Goal: Transaction & Acquisition: Download file/media

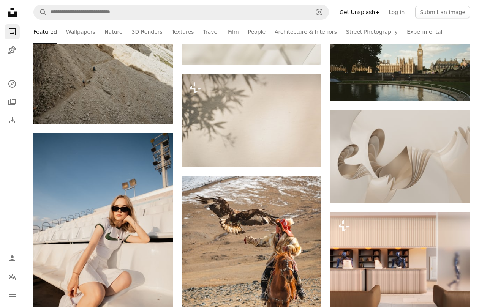
scroll to position [7263, 0]
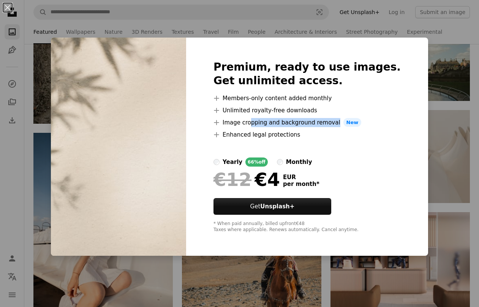
drag, startPoint x: 267, startPoint y: 123, endPoint x: 373, endPoint y: 135, distance: 106.6
click at [370, 135] on ul "A plus sign Members-only content added monthly A plus sign Unlimited royalty-fr…" at bounding box center [306, 117] width 187 height 46
click at [373, 135] on li "A plus sign Enhanced legal protections" at bounding box center [306, 134] width 187 height 9
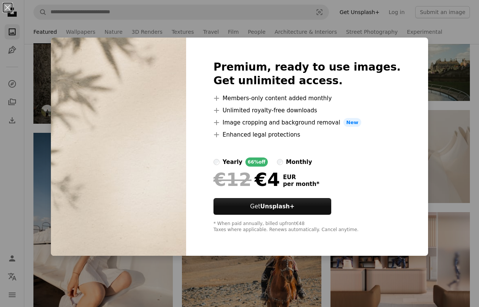
click at [58, 59] on div "An X shape Premium, ready to use images. Get unlimited access. A plus sign Memb…" at bounding box center [239, 153] width 479 height 307
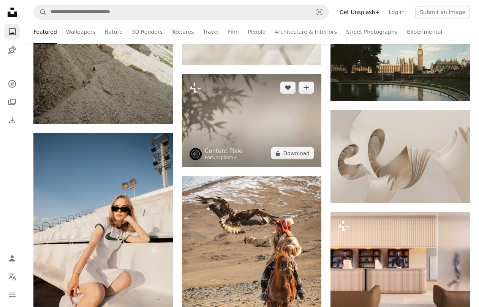
click at [237, 113] on img at bounding box center [251, 120] width 139 height 93
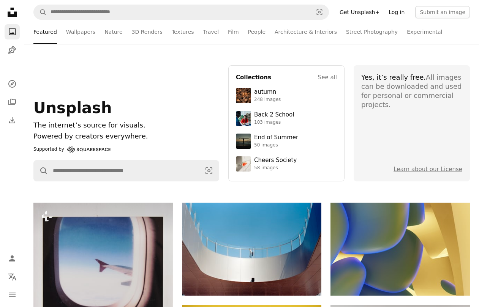
click at [404, 12] on link "Log in" at bounding box center [396, 12] width 25 height 12
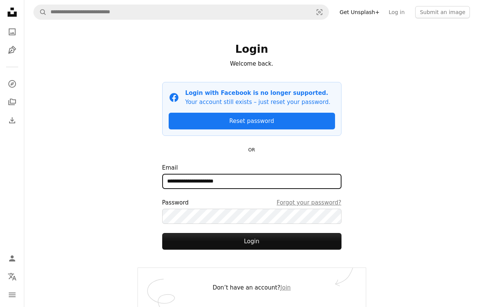
type input "**********"
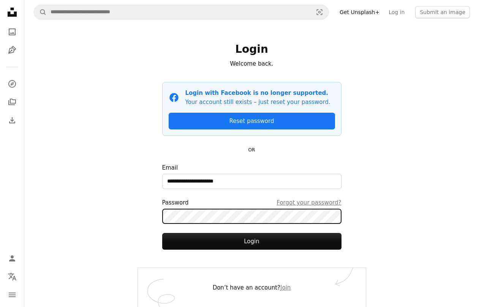
click at [159, 218] on div "**********" at bounding box center [252, 146] width 228 height 244
click at [132, 215] on div "**********" at bounding box center [251, 153] width 454 height 307
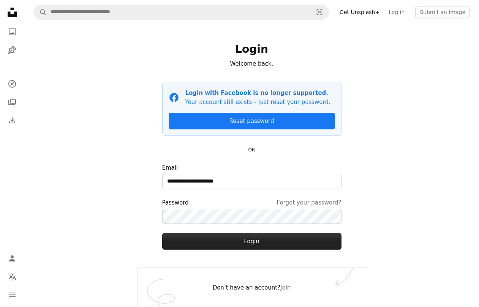
click at [243, 244] on button "Login" at bounding box center [251, 241] width 179 height 17
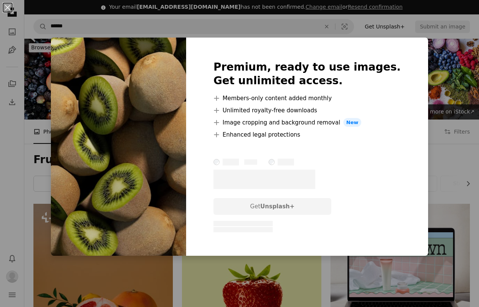
scroll to position [856, 0]
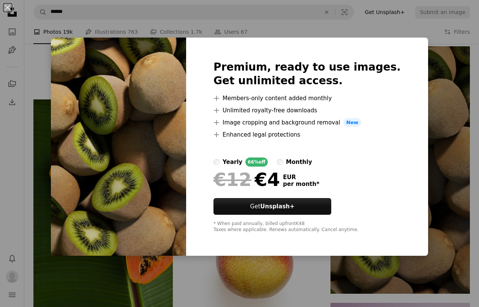
click at [50, 67] on div "An X shape Premium, ready to use images. Get unlimited access. A plus sign Memb…" at bounding box center [239, 153] width 479 height 307
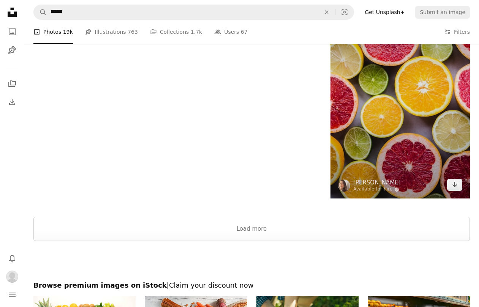
scroll to position [1395, 0]
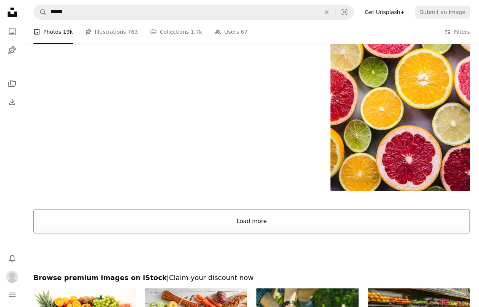
click at [290, 233] on button "Load more" at bounding box center [251, 221] width 436 height 24
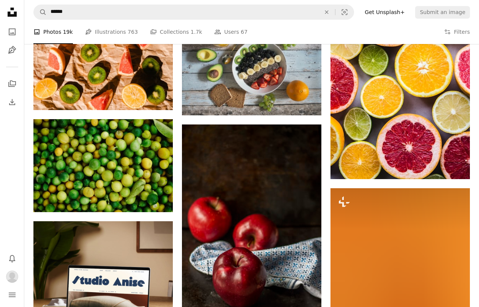
scroll to position [1408, 0]
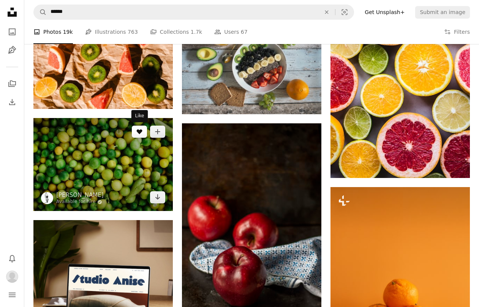
click at [140, 130] on icon "Like" at bounding box center [140, 131] width 6 height 5
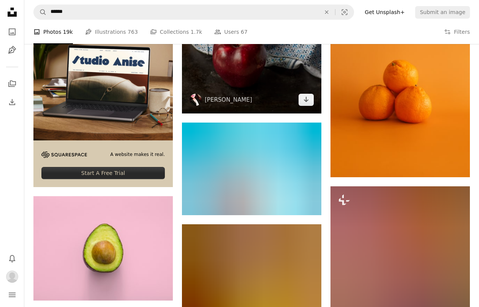
scroll to position [1639, 0]
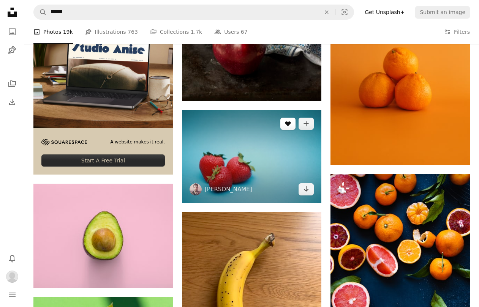
click at [287, 126] on icon "A heart" at bounding box center [288, 124] width 6 height 6
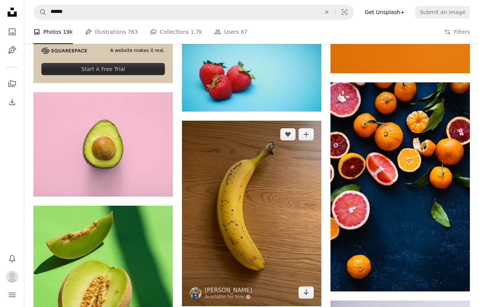
scroll to position [1729, 0]
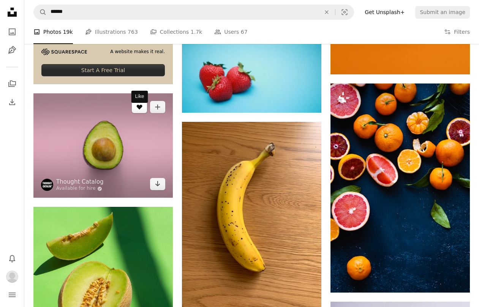
click at [141, 110] on icon "Like" at bounding box center [140, 107] width 6 height 5
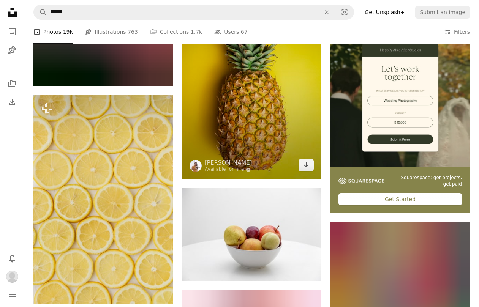
scroll to position [2859, 0]
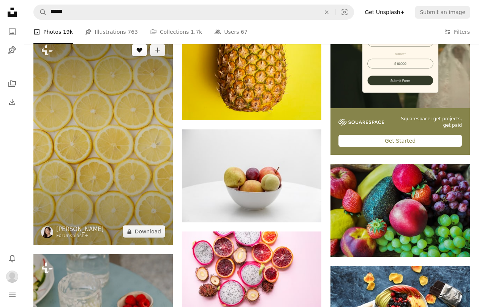
click at [140, 53] on icon "A heart" at bounding box center [139, 50] width 6 height 6
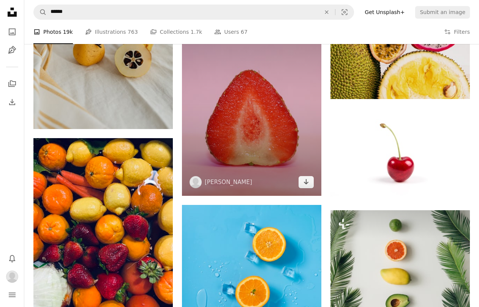
scroll to position [3814, 0]
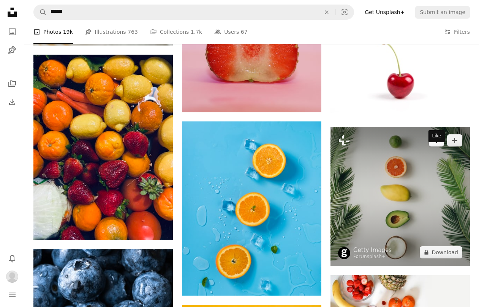
click at [435, 146] on button "A heart" at bounding box center [435, 140] width 15 height 12
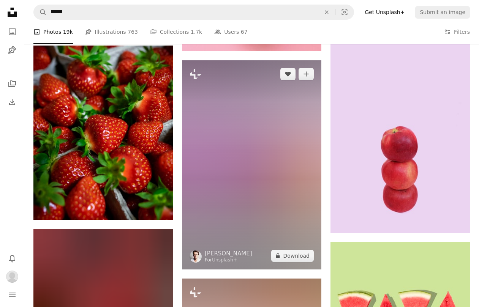
scroll to position [5247, 0]
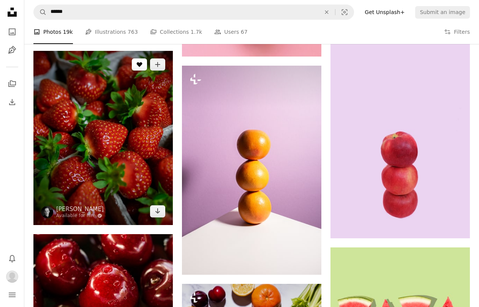
click at [142, 68] on icon "A heart" at bounding box center [139, 64] width 6 height 6
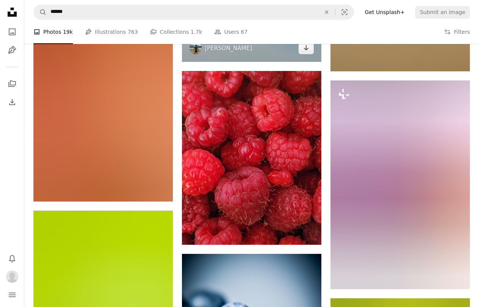
scroll to position [6013, 0]
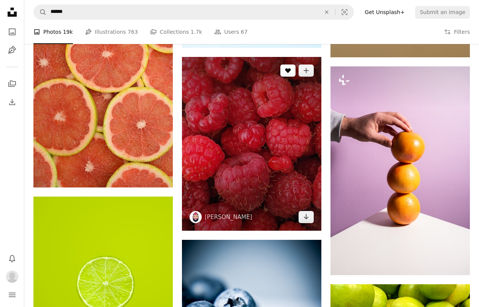
click at [285, 74] on button "A heart" at bounding box center [287, 71] width 15 height 12
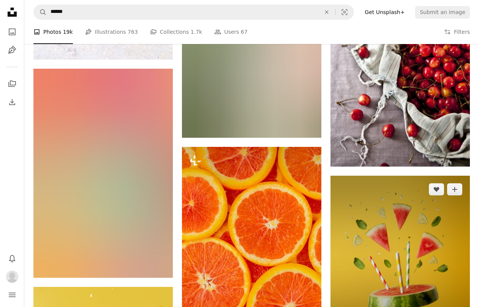
scroll to position [7194, 0]
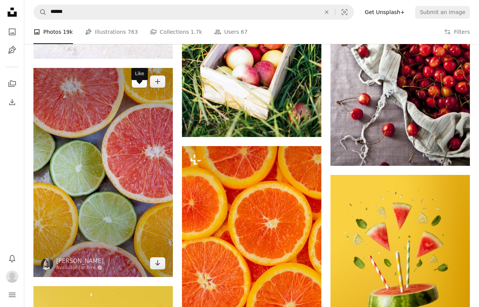
click at [142, 88] on button "A heart" at bounding box center [139, 82] width 15 height 12
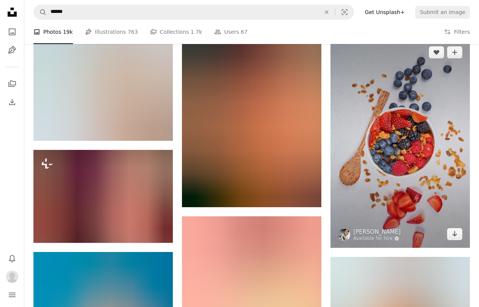
scroll to position [7730, 0]
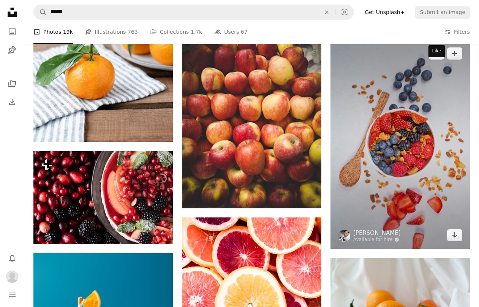
click at [434, 60] on button "A heart" at bounding box center [435, 53] width 15 height 12
click at [461, 241] on link "Arrow pointing down" at bounding box center [454, 235] width 15 height 12
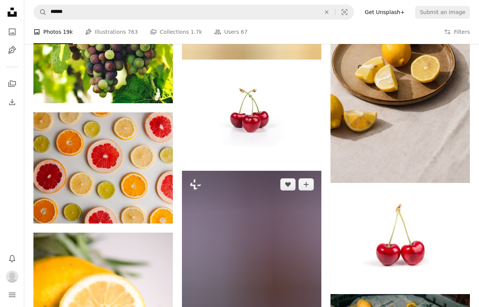
scroll to position [9413, 0]
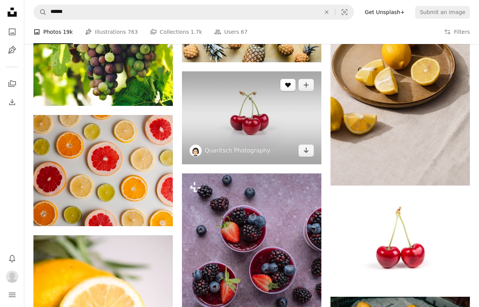
click at [285, 88] on icon "A heart" at bounding box center [288, 85] width 6 height 6
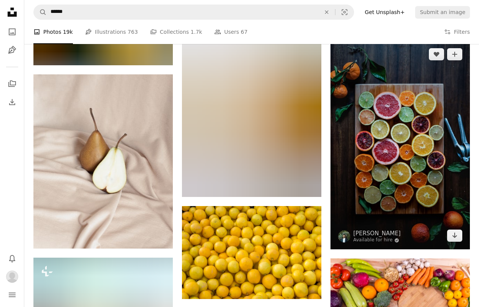
scroll to position [11033, 0]
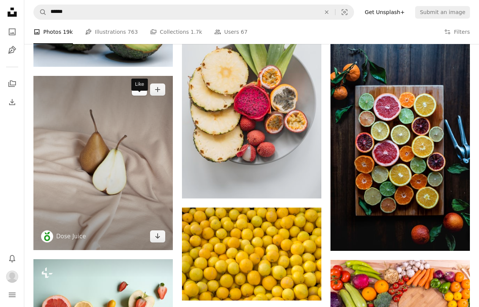
click at [139, 92] on icon "Like" at bounding box center [140, 89] width 6 height 5
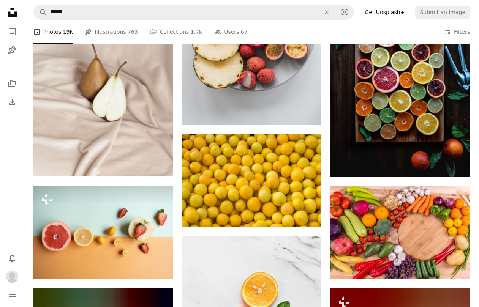
scroll to position [11105, 0]
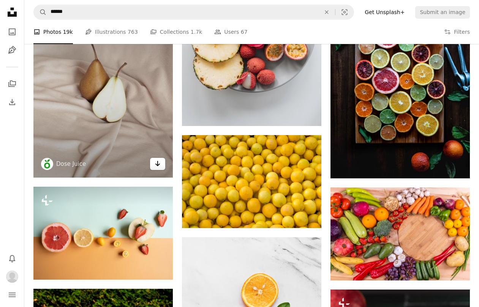
click at [160, 168] on icon "Arrow pointing down" at bounding box center [157, 163] width 6 height 9
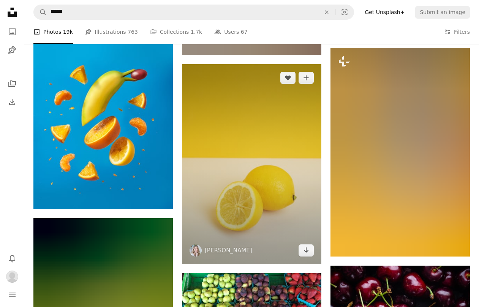
scroll to position [14289, 0]
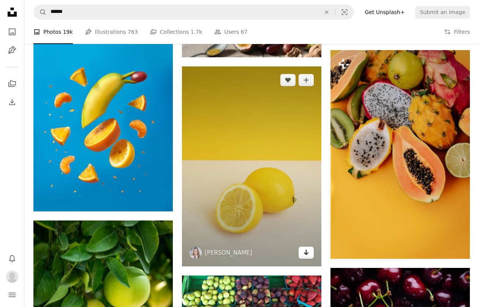
click at [309, 257] on icon "Arrow pointing down" at bounding box center [306, 252] width 6 height 9
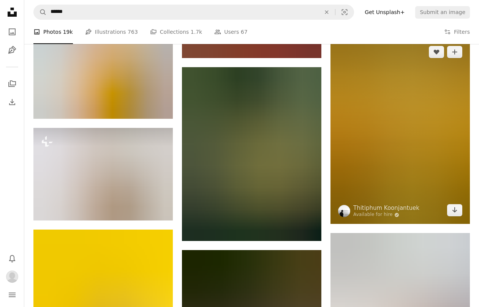
scroll to position [14709, 0]
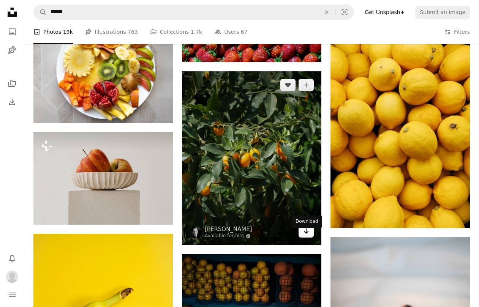
click at [309, 236] on icon "Arrow pointing down" at bounding box center [306, 231] width 6 height 9
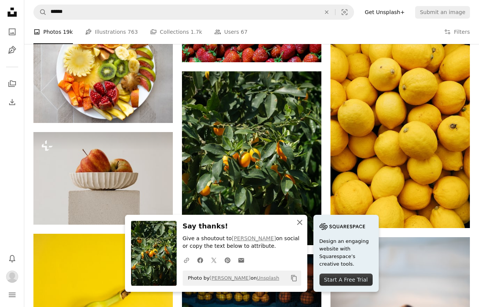
click at [299, 223] on icon "button" at bounding box center [299, 222] width 5 height 5
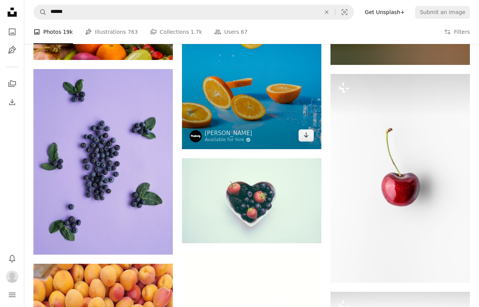
scroll to position [15414, 0]
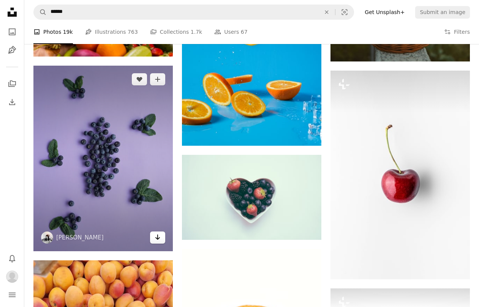
click at [155, 242] on icon "Arrow pointing down" at bounding box center [157, 237] width 6 height 9
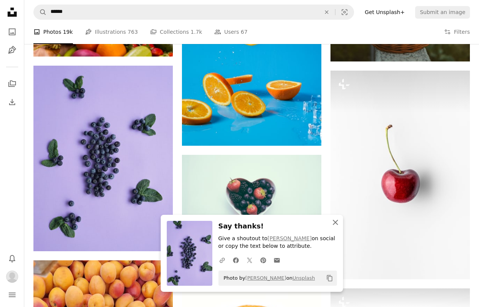
click at [335, 225] on icon "An X shape" at bounding box center [335, 222] width 9 height 9
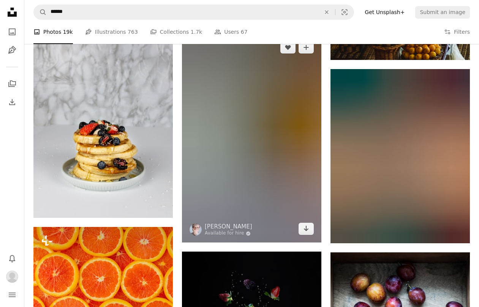
scroll to position [16818, 0]
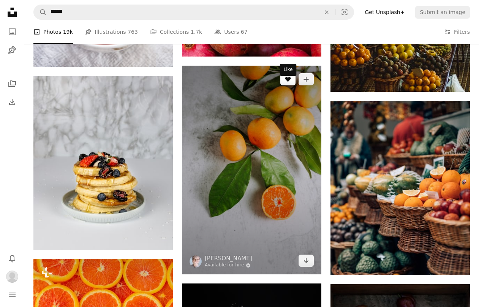
click at [291, 85] on button "A heart" at bounding box center [287, 79] width 15 height 12
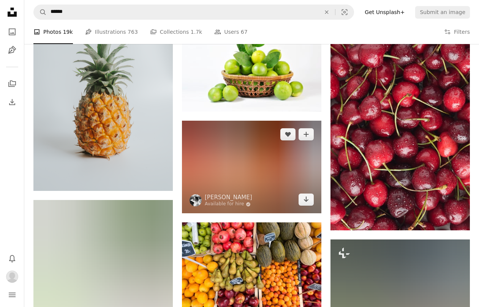
scroll to position [17375, 0]
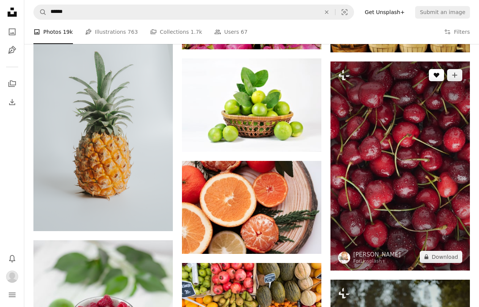
click at [434, 78] on icon "Like" at bounding box center [436, 75] width 6 height 5
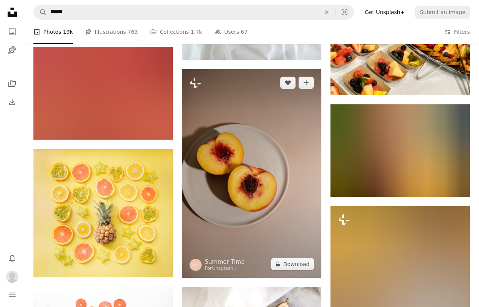
scroll to position [17898, 0]
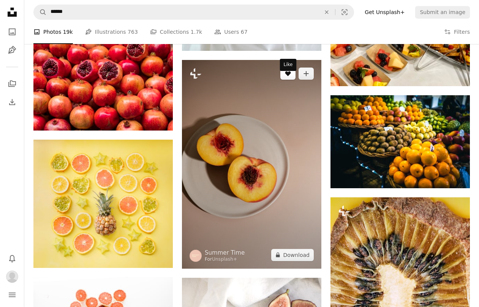
click at [288, 80] on button "A heart" at bounding box center [287, 74] width 15 height 12
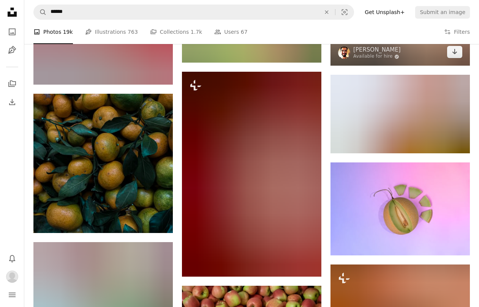
scroll to position [18676, 0]
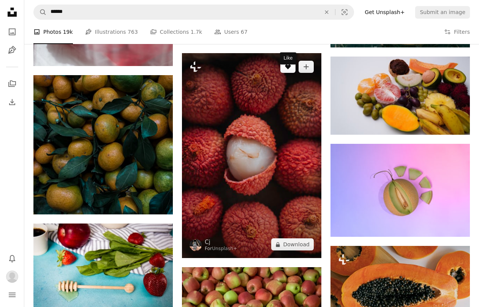
click at [287, 69] on icon "Like" at bounding box center [288, 67] width 6 height 5
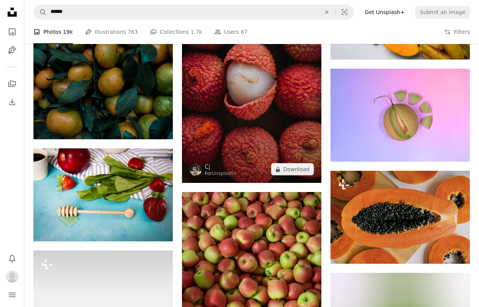
scroll to position [18756, 0]
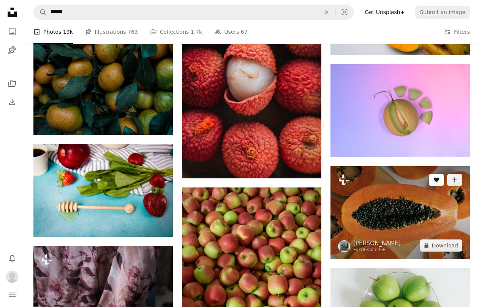
click at [434, 183] on icon "Like" at bounding box center [436, 180] width 6 height 5
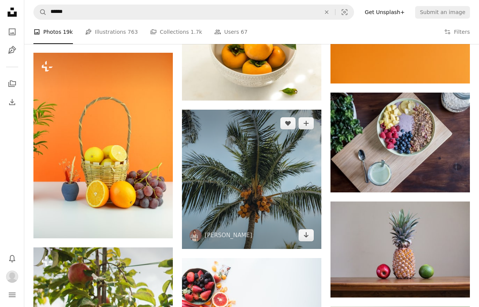
scroll to position [20588, 0]
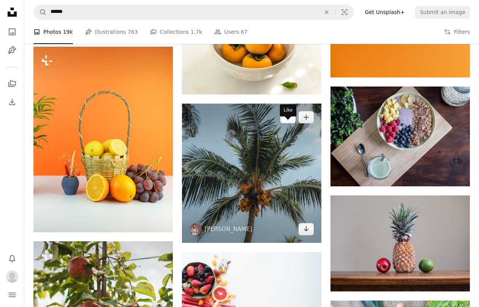
click at [288, 120] on icon "Like" at bounding box center [288, 117] width 6 height 5
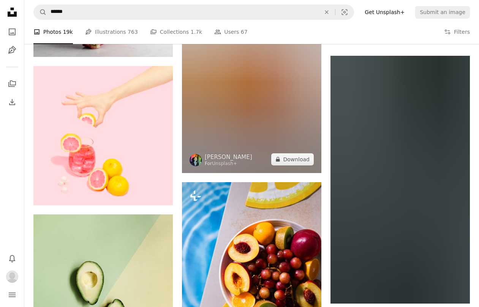
scroll to position [21551, 0]
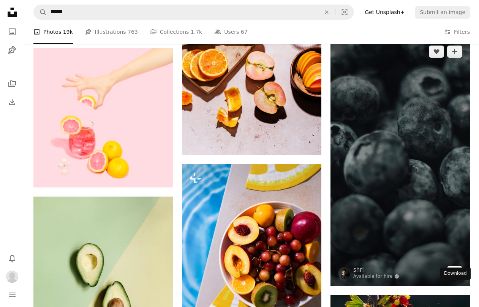
click at [454, 276] on icon "Arrow pointing down" at bounding box center [454, 271] width 6 height 9
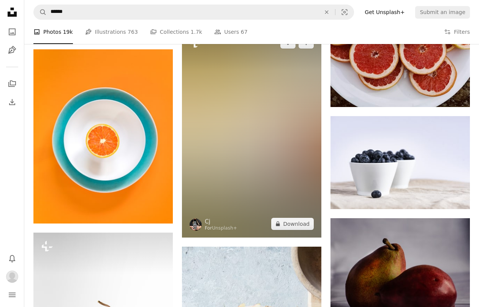
scroll to position [22707, 0]
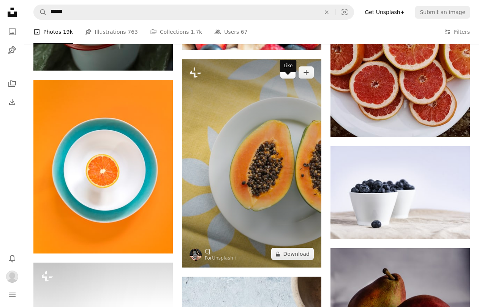
click at [287, 75] on icon "Like" at bounding box center [288, 72] width 6 height 5
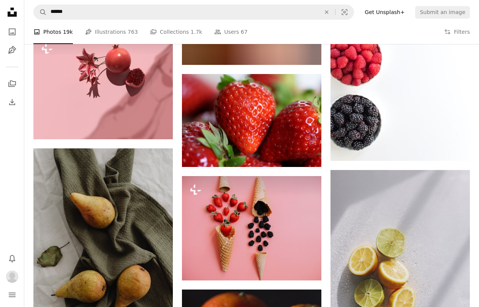
scroll to position [23734, 0]
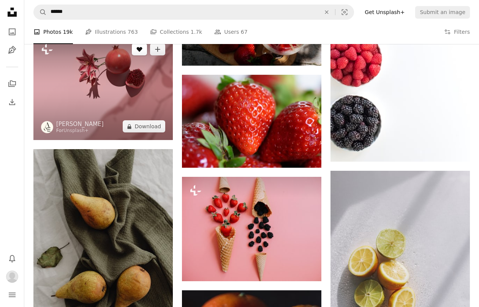
click at [140, 52] on icon "A heart" at bounding box center [139, 49] width 6 height 6
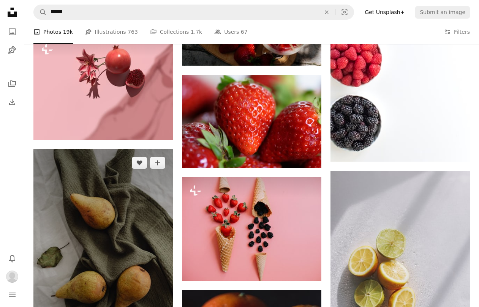
scroll to position [23833, 0]
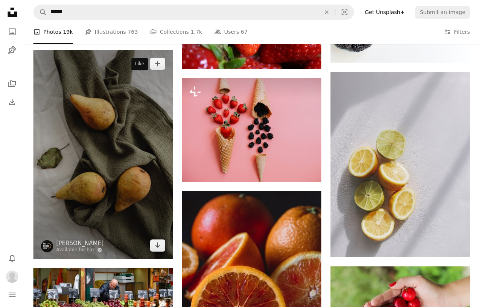
click at [137, 67] on icon "A heart" at bounding box center [139, 64] width 6 height 6
click at [154, 250] on icon "Arrow pointing down" at bounding box center [157, 245] width 6 height 9
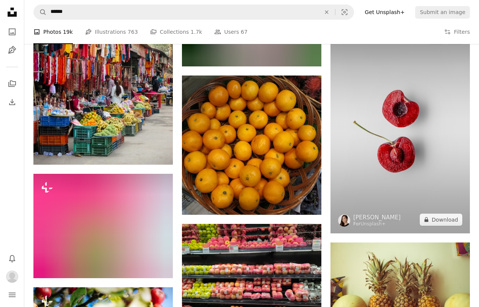
scroll to position [26887, 0]
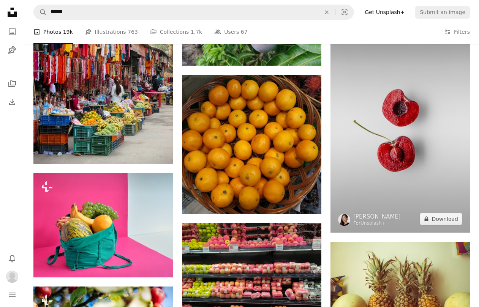
click at [434, 40] on icon "Like" at bounding box center [436, 37] width 6 height 5
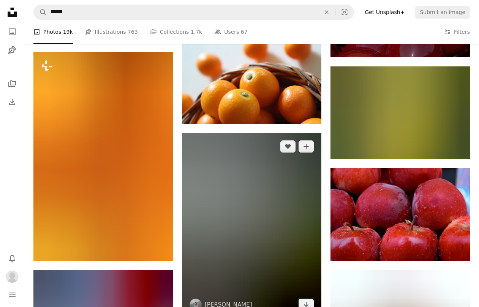
scroll to position [29393, 0]
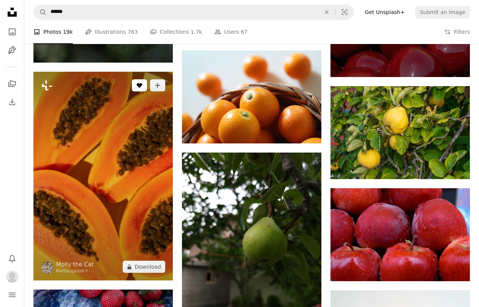
click at [141, 88] on icon "A heart" at bounding box center [139, 85] width 6 height 6
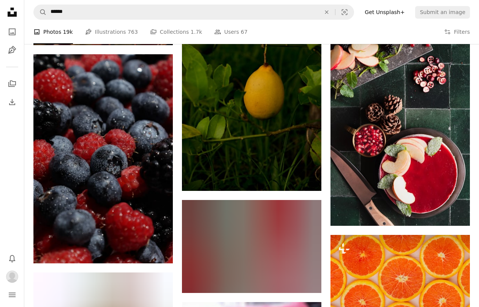
scroll to position [30774, 0]
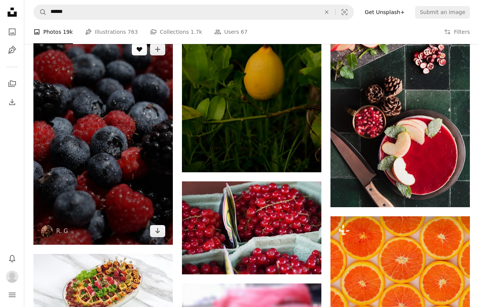
click at [138, 52] on icon "Like" at bounding box center [140, 49] width 6 height 5
click at [154, 235] on icon "Arrow pointing down" at bounding box center [157, 230] width 6 height 9
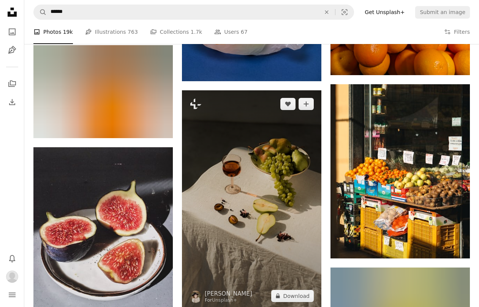
scroll to position [31952, 0]
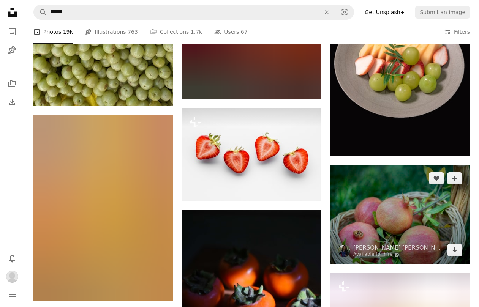
scroll to position [34074, 0]
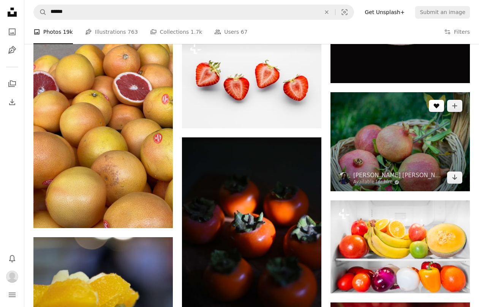
click at [439, 112] on button "A heart" at bounding box center [435, 106] width 15 height 12
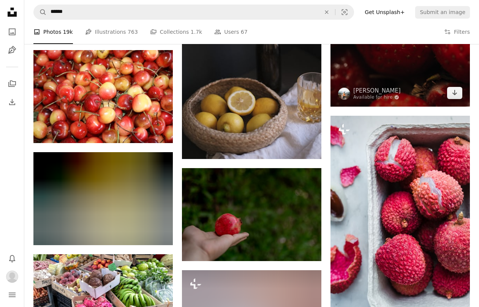
scroll to position [34369, 0]
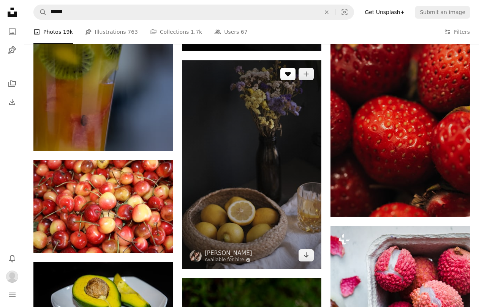
click at [288, 77] on icon "Like" at bounding box center [288, 74] width 6 height 5
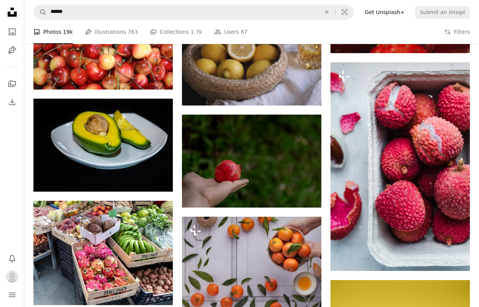
scroll to position [34535, 0]
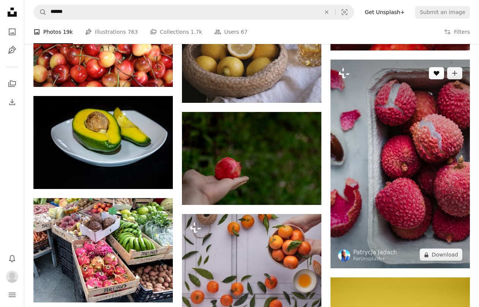
click at [435, 76] on icon "A heart" at bounding box center [436, 73] width 6 height 6
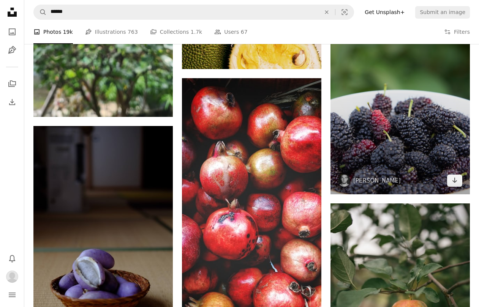
scroll to position [35396, 0]
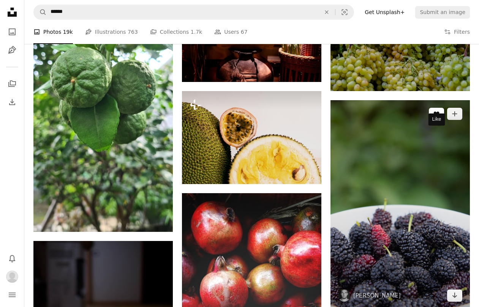
click at [436, 117] on icon "Like" at bounding box center [436, 114] width 6 height 5
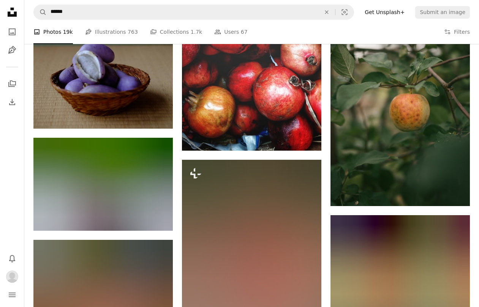
scroll to position [35718, 0]
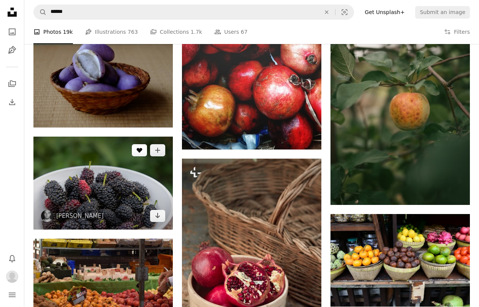
click at [138, 153] on icon "Like" at bounding box center [140, 150] width 6 height 5
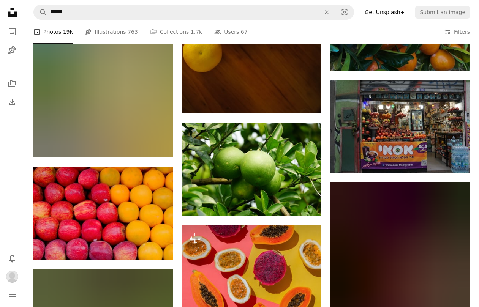
scroll to position [38741, 0]
